Goal: Information Seeking & Learning: Learn about a topic

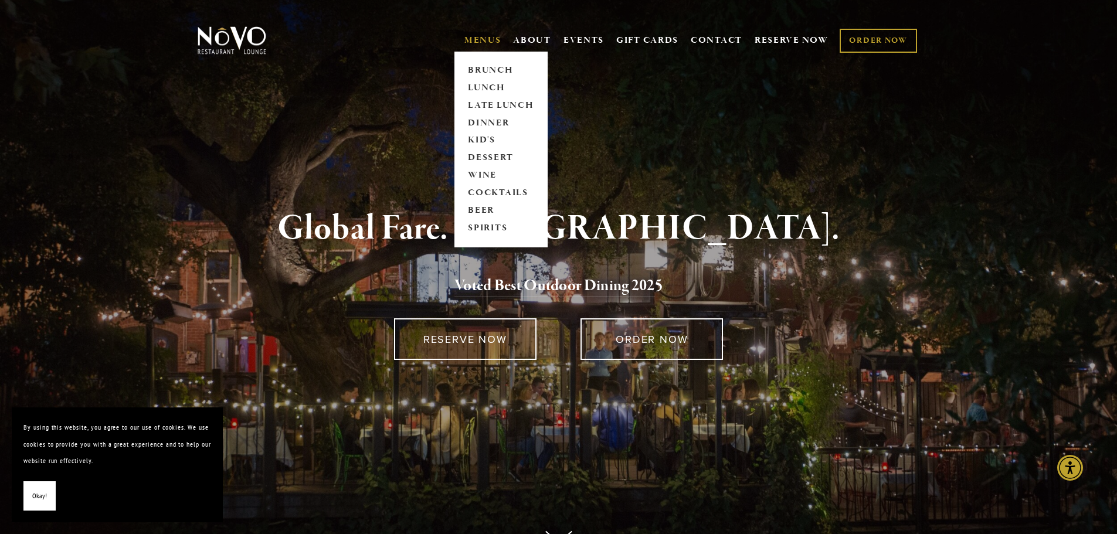
click at [484, 37] on link "MENUS" at bounding box center [482, 41] width 37 height 12
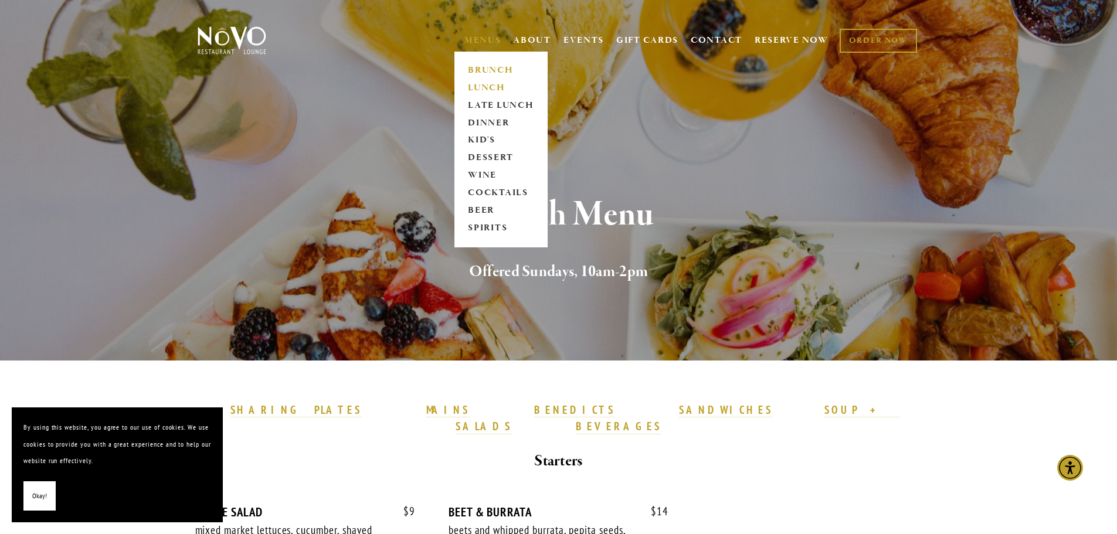
click at [476, 83] on link "LUNCH" at bounding box center [500, 88] width 73 height 18
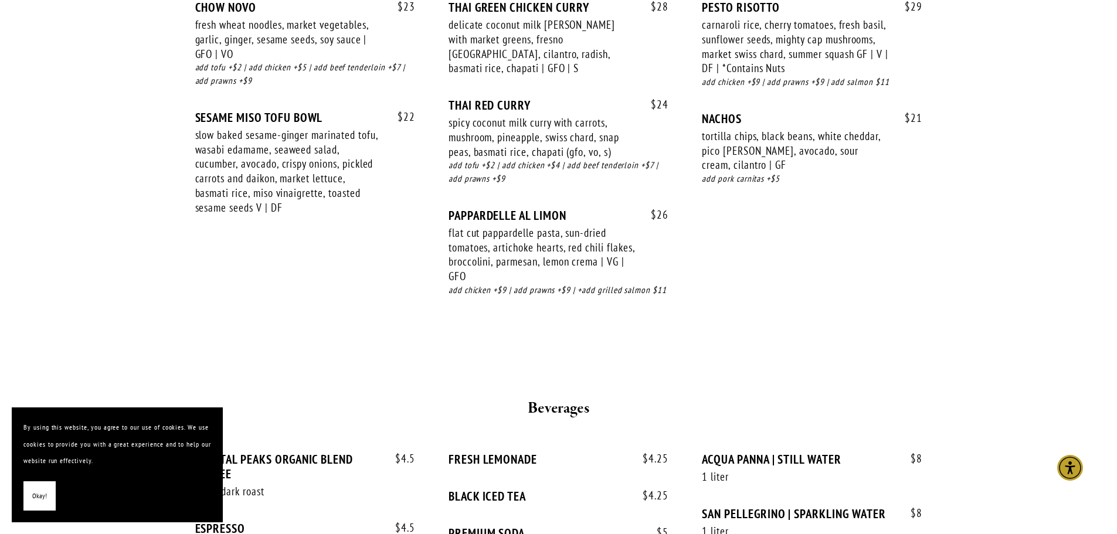
scroll to position [2111, 0]
